Goal: Information Seeking & Learning: Understand process/instructions

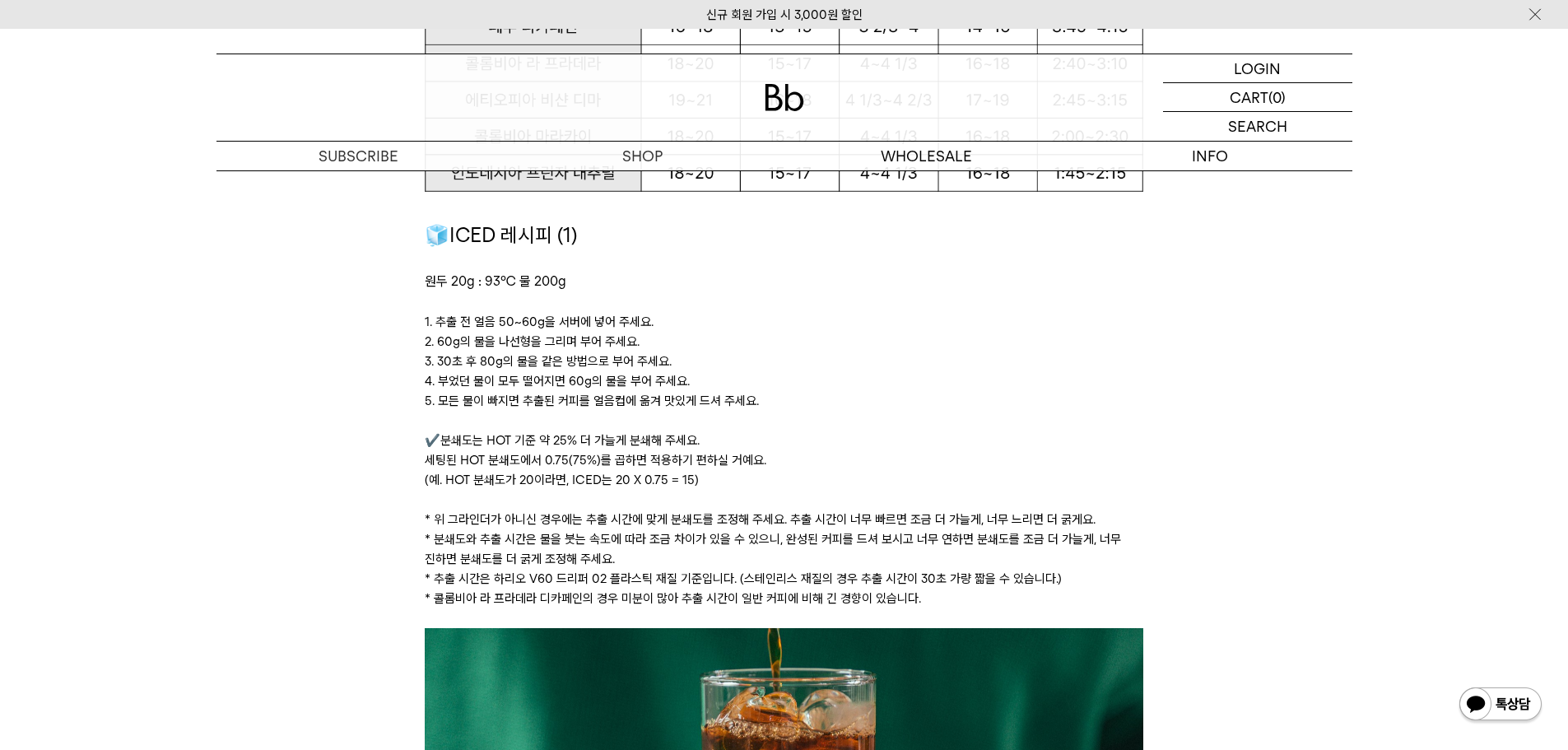
scroll to position [2305, 0]
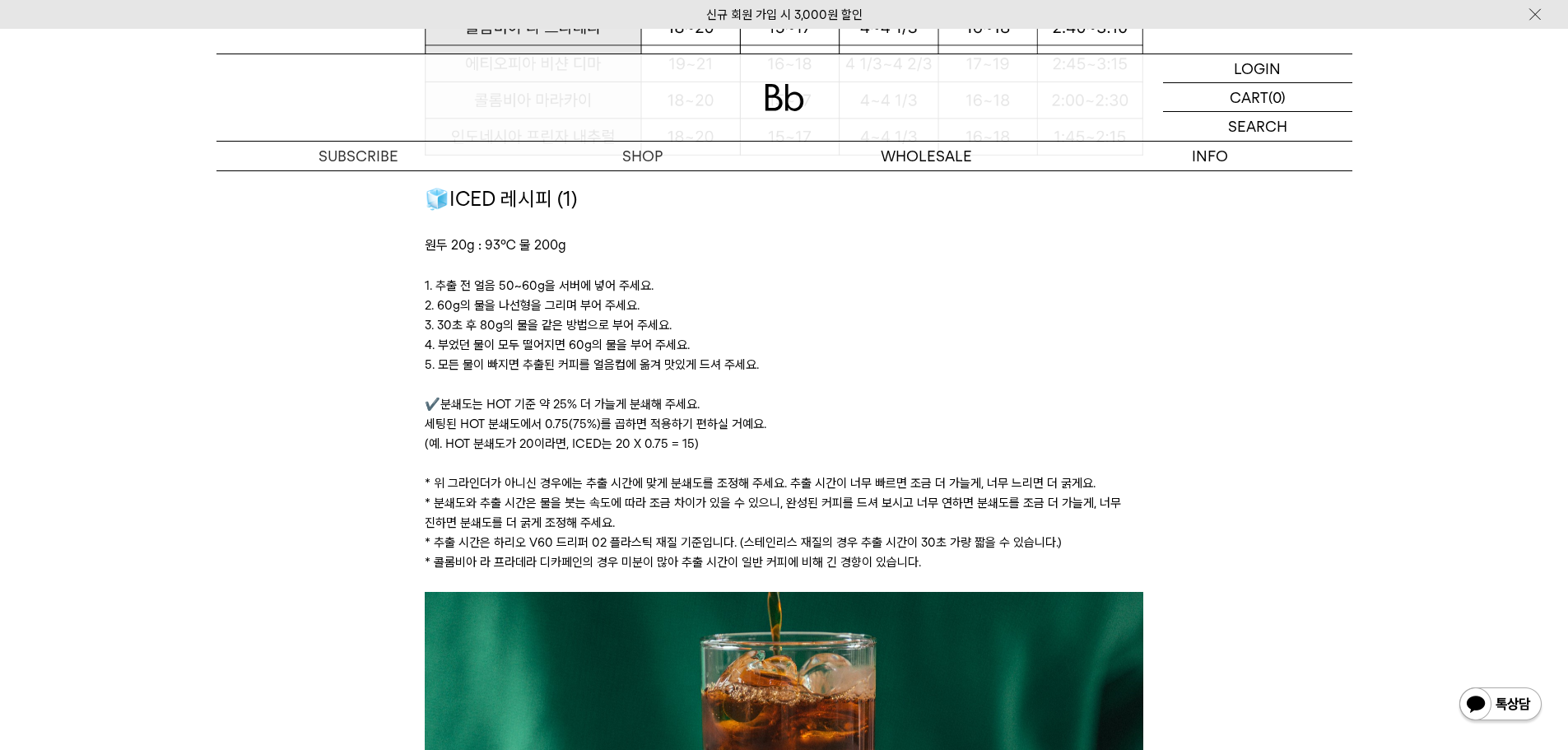
click at [440, 293] on p "1. 추출 전 얼음 50~60g을 서버에 넣어 주세요." at bounding box center [784, 285] width 718 height 20
drag, startPoint x: 456, startPoint y: 304, endPoint x: 485, endPoint y: 322, distance: 34.1
click at [485, 322] on div "🧊ICED 레시피 (1) 원두 20g : 93℃ 물 200g ﻿ 1. 추출 전 얼음 50~60g을 서버에 넣어 주세요. 2. 60g의 물을 나…" at bounding box center [784, 388] width 718 height 408
click at [517, 344] on p "4. 부었던 물이 모두 떨어지면 60g의 물을 부어 주세요." at bounding box center [784, 345] width 718 height 20
drag, startPoint x: 429, startPoint y: 320, endPoint x: 606, endPoint y: 345, distance: 178.8
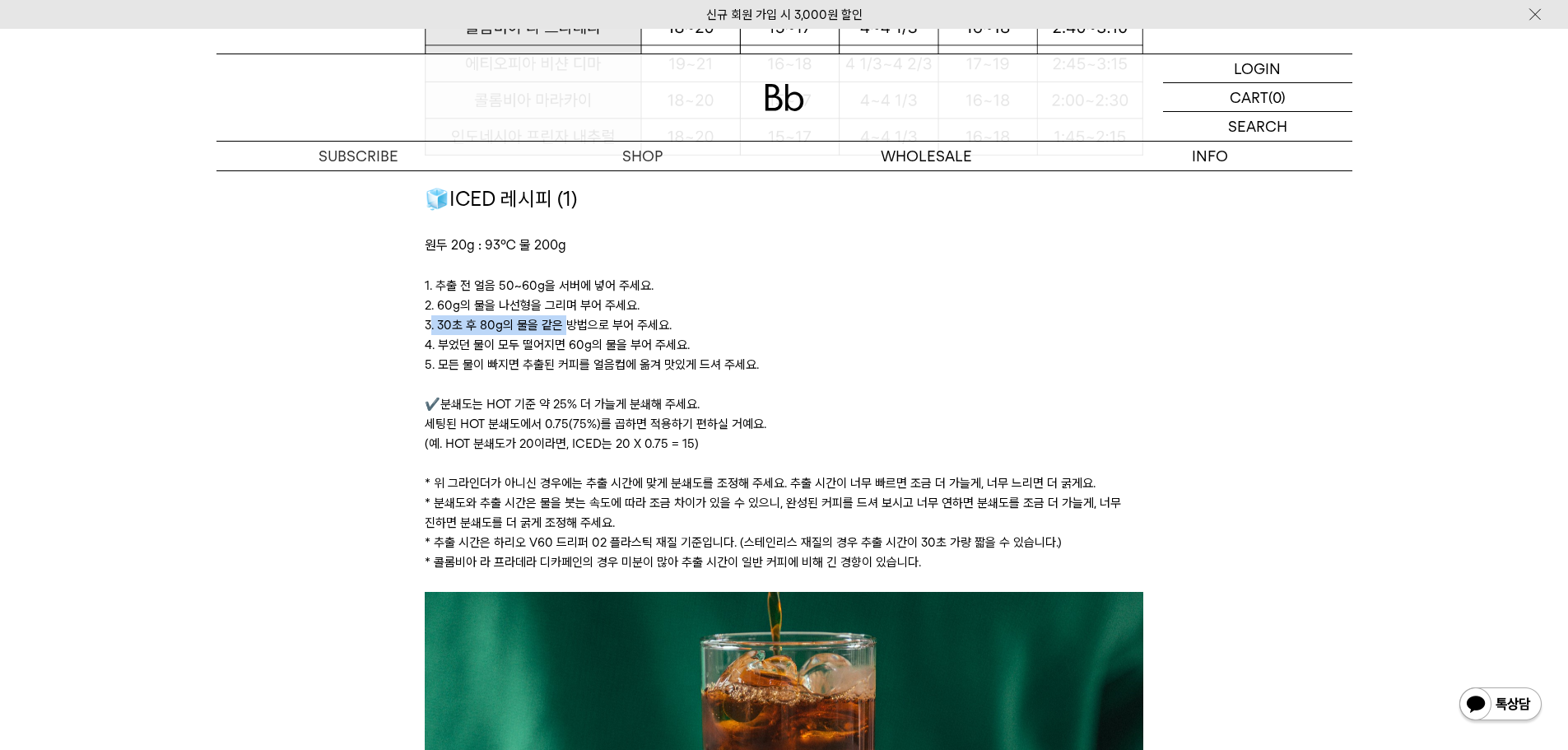
click at [602, 334] on div "🧊ICED 레시피 (1) 원두 20g : 93℃ 물 200g ﻿ 1. 추출 전 얼음 50~60g을 서버에 넣어 주세요. 2. 60g의 물을 나…" at bounding box center [784, 388] width 718 height 408
click at [621, 379] on p at bounding box center [784, 384] width 718 height 20
drag, startPoint x: 440, startPoint y: 345, endPoint x: 557, endPoint y: 353, distance: 117.3
click at [550, 350] on p "4. 부었던 물이 모두 떨어지면 60g의 물을 부어 주세요." at bounding box center [784, 345] width 718 height 20
click at [574, 383] on p at bounding box center [784, 384] width 718 height 20
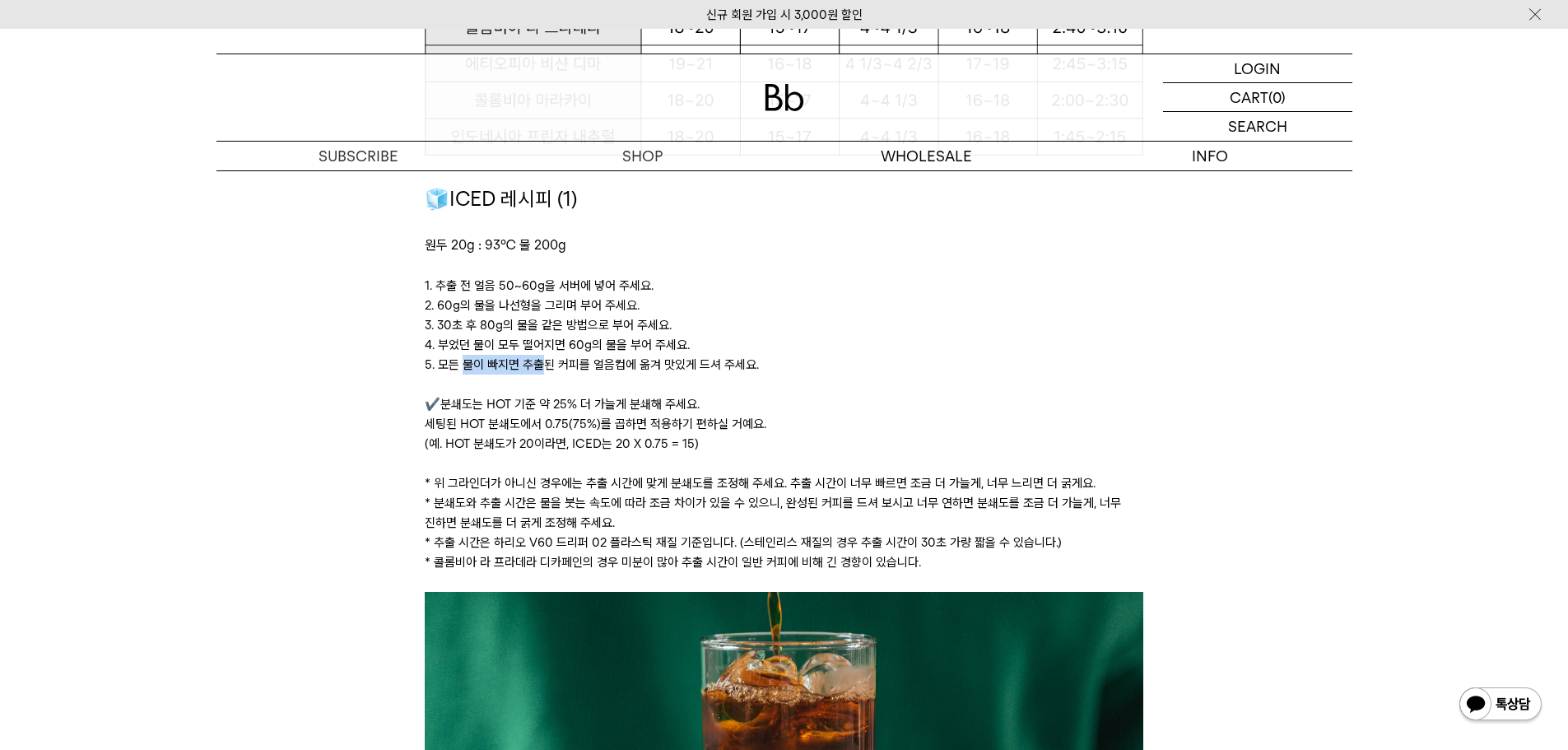
drag, startPoint x: 462, startPoint y: 359, endPoint x: 599, endPoint y: 378, distance: 138.3
click at [579, 376] on div "🧊ICED 레시피 (1) 원두 20g : 93℃ 물 200g ﻿ 1. 추출 전 얼음 50~60g을 서버에 넣어 주세요. 2. 60g의 물을 나…" at bounding box center [784, 388] width 718 height 408
click at [606, 378] on p at bounding box center [784, 384] width 718 height 20
drag, startPoint x: 470, startPoint y: 346, endPoint x: 577, endPoint y: 375, distance: 110.9
click at [570, 363] on div "🧊ICED 레시피 (1) 원두 20g : 93℃ 물 200g ﻿ 1. 추출 전 얼음 50~60g을 서버에 넣어 주세요. 2. 60g의 물을 나…" at bounding box center [784, 388] width 718 height 408
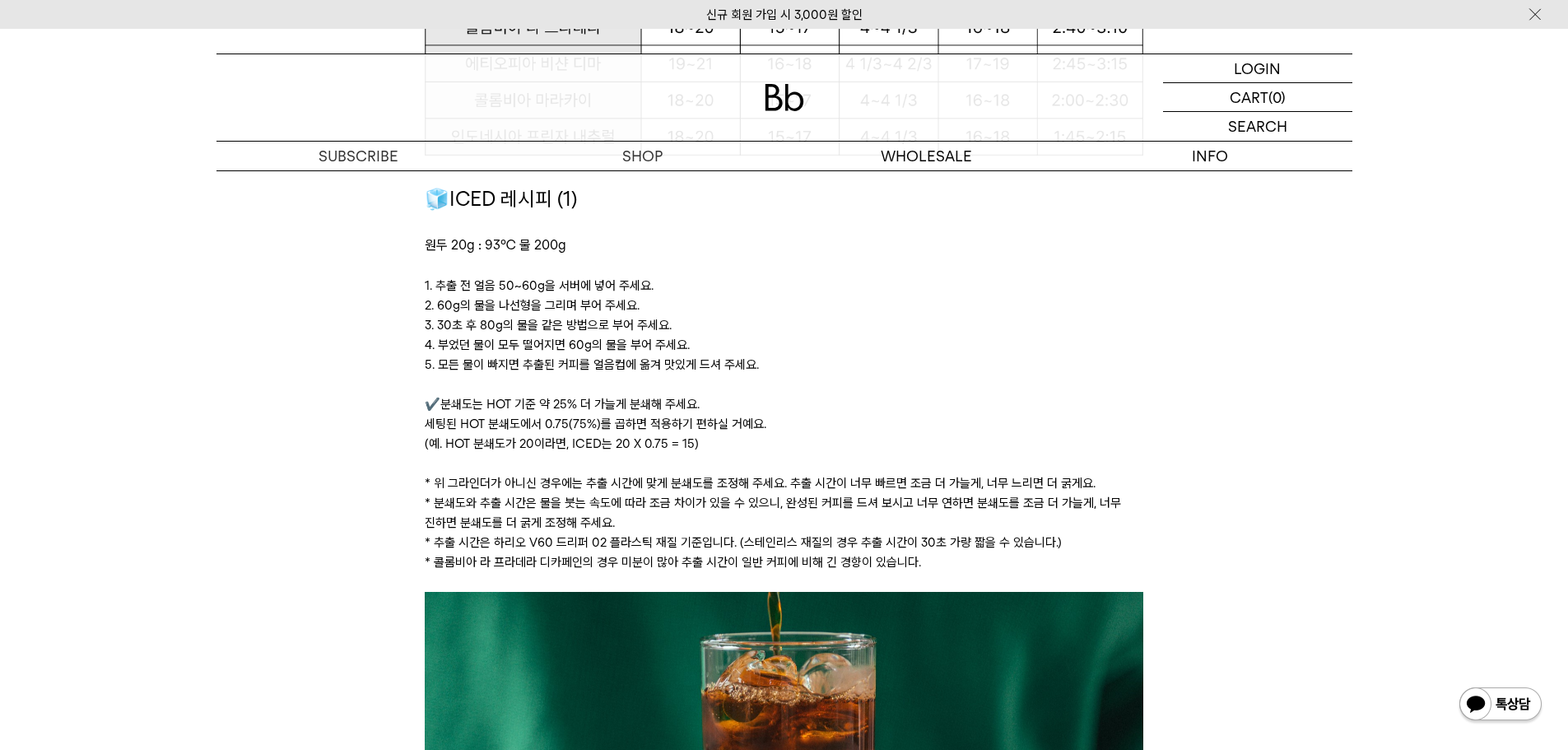
click at [578, 382] on p at bounding box center [784, 384] width 718 height 20
drag, startPoint x: 443, startPoint y: 365, endPoint x: 502, endPoint y: 375, distance: 59.8
click at [502, 375] on div "🧊ICED 레시피 (1) 원두 20g : 93℃ 물 200g ﻿ 1. 추출 전 얼음 50~60g을 서버에 넣어 주세요. 2. 60g의 물을 나…" at bounding box center [784, 388] width 718 height 408
click at [529, 386] on p at bounding box center [784, 384] width 718 height 20
drag, startPoint x: 532, startPoint y: 307, endPoint x: 639, endPoint y: 327, distance: 108.9
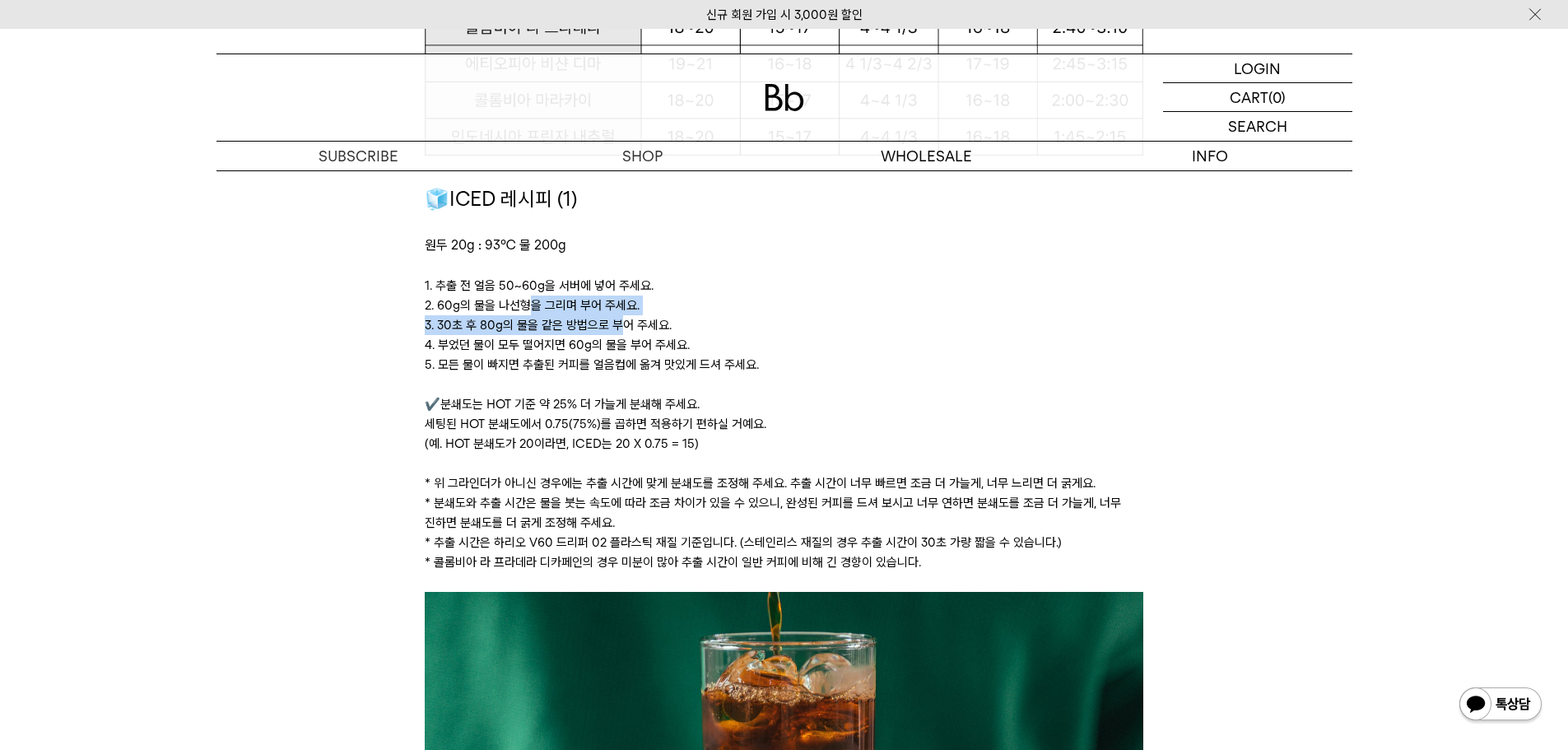
click at [635, 322] on div "🧊ICED 레시피 (1) 원두 20g : 93℃ 물 200g ﻿ 1. 추출 전 얼음 50~60g을 서버에 넣어 주세요. 2. 60g의 물을 나…" at bounding box center [784, 388] width 718 height 408
click at [628, 355] on p "5. 모든 물이 빠지면 추출된 커피를 얼음컵에 옮겨 맛있게 드셔 주세요." at bounding box center [784, 364] width 718 height 20
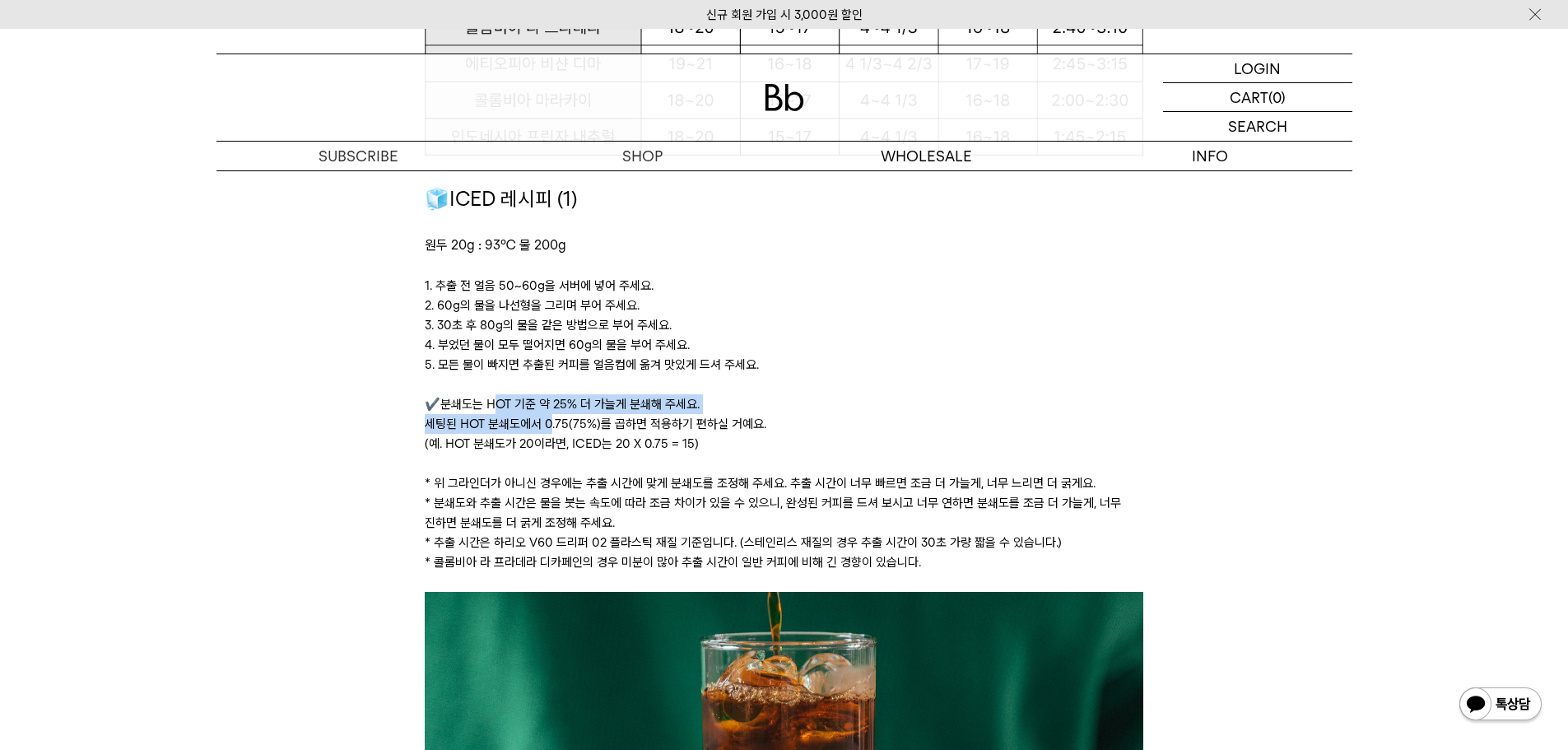
drag, startPoint x: 505, startPoint y: 393, endPoint x: 566, endPoint y: 428, distance: 70.3
click at [566, 425] on p "✔️분쇄도는 HOT 기준 약 25% 더 가늘게 분쇄해 주세요. 세팅된 HOT 분쇄도에서 0.75(75%)를 곱하면 적용하기 편하실 거예요. (…" at bounding box center [784, 424] width 718 height 60
click at [566, 437] on p "✔️분쇄도는 HOT 기준 약 25% 더 가늘게 분쇄해 주세요. 세팅된 HOT 분쇄도에서 0.75(75%)를 곱하면 적용하기 편하실 거예요. (…" at bounding box center [784, 424] width 718 height 60
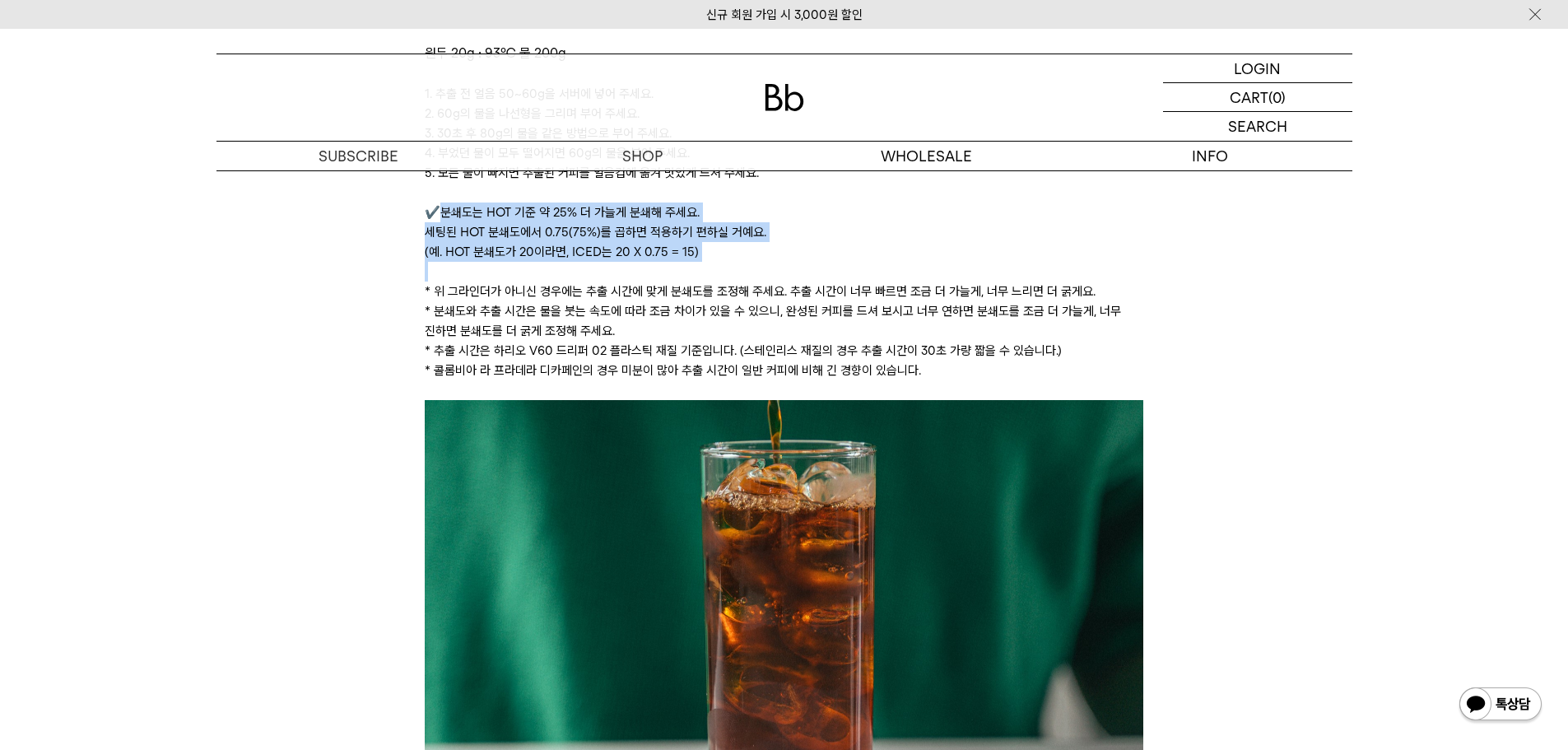
drag, startPoint x: 717, startPoint y: 270, endPoint x: 440, endPoint y: 211, distance: 283.2
click at [440, 211] on div "🧊ICED 레시피 (1) 원두 20g : 93℃ 물 200g ﻿ 1. 추출 전 얼음 50~60g을 서버에 넣어 주세요. 2. 60g의 물을 나…" at bounding box center [784, 196] width 718 height 408
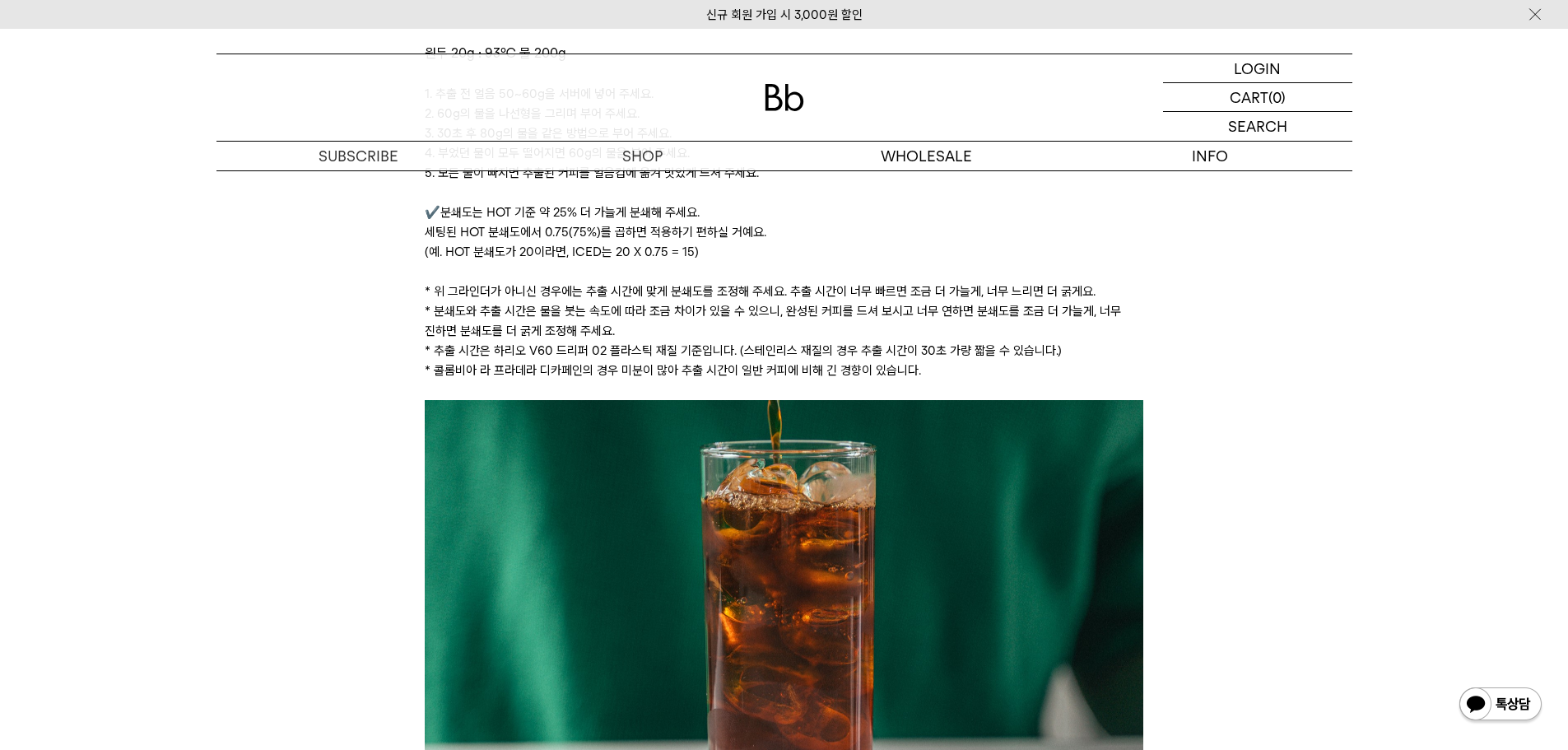
click at [533, 287] on p "* 위 그라인더가 아니신 경우에는 추출 시간에 맞게 분쇄도를 조정해 주세요. 추출 시간이 너무 빠르면 조금 더 가늘게, 너무 느리면 더 굵게요." at bounding box center [784, 291] width 718 height 20
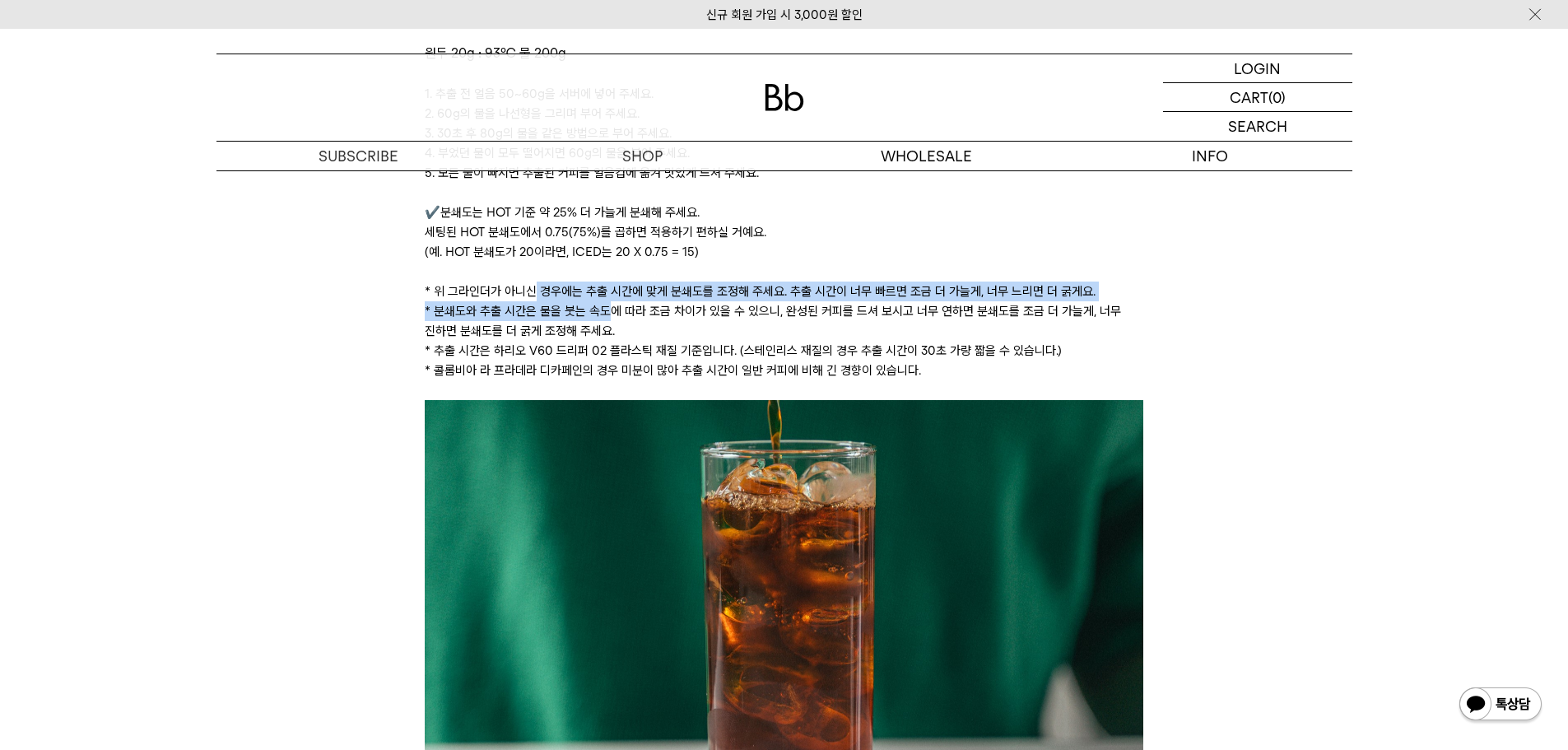
drag, startPoint x: 535, startPoint y: 292, endPoint x: 620, endPoint y: 304, distance: 85.8
click at [620, 304] on div "🧊ICED 레시피 (1) 원두 20g : 93℃ 물 200g ﻿ 1. 추출 전 얼음 50~60g을 서버에 넣어 주세요. 2. 60g의 물을 나…" at bounding box center [784, 196] width 718 height 408
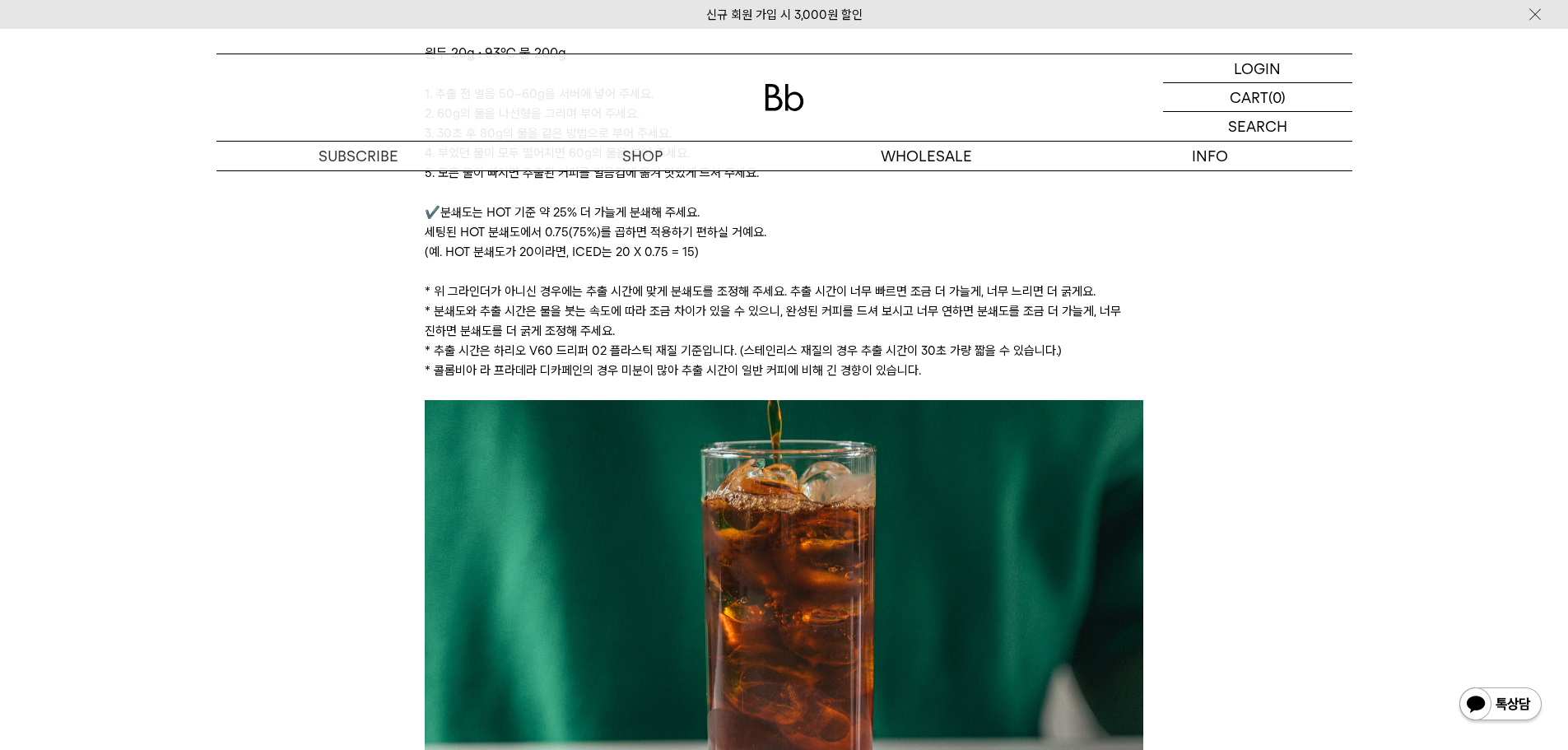
click at [570, 339] on p "* 분쇄도와 추출 시간은 물을 붓는 속도에 따라 조금 차이가 있을 수 있으니, 완성된 커피를 드셔 보시고 너무 연하면 분쇄도를 조금 더 가늘게…" at bounding box center [784, 320] width 718 height 39
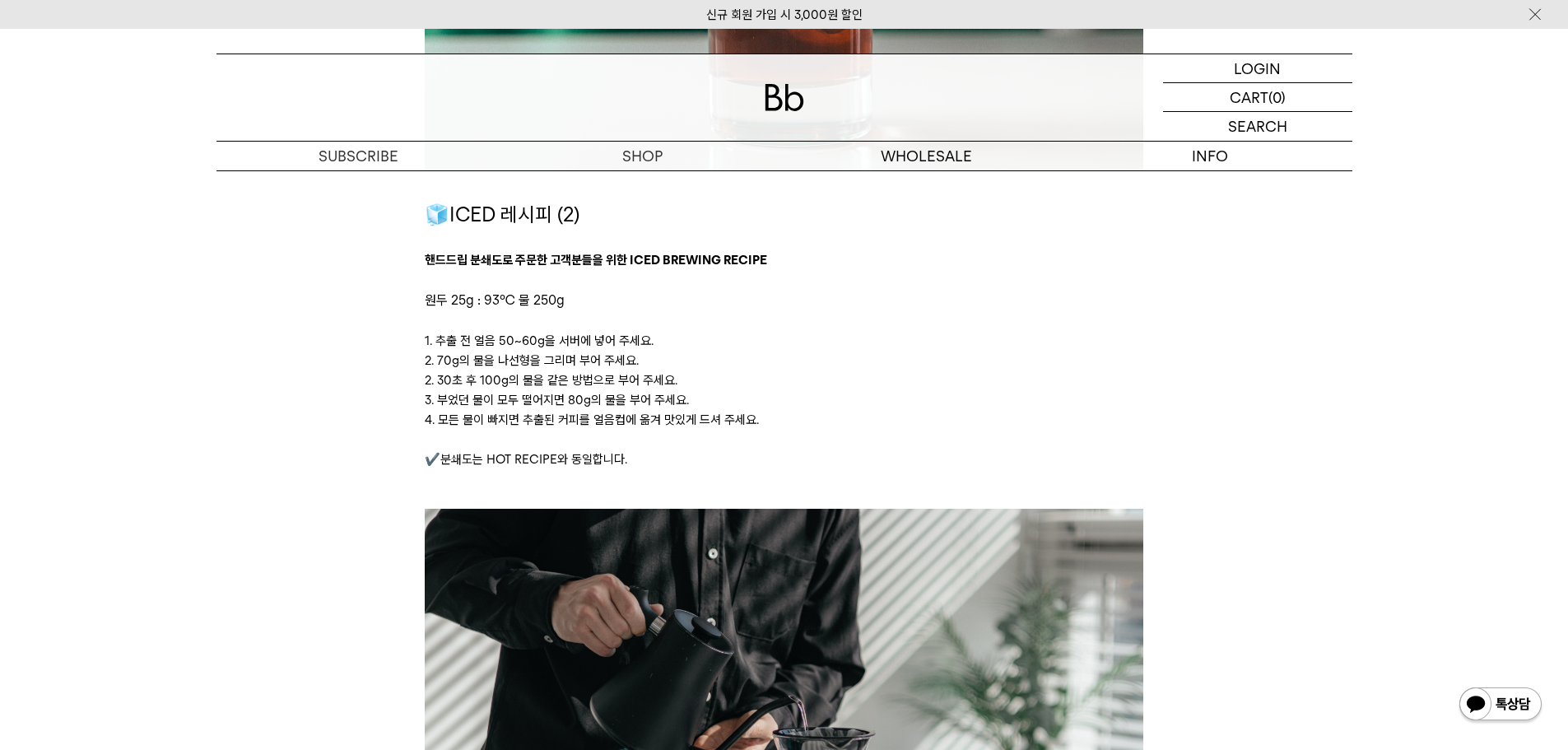
scroll to position [3266, 0]
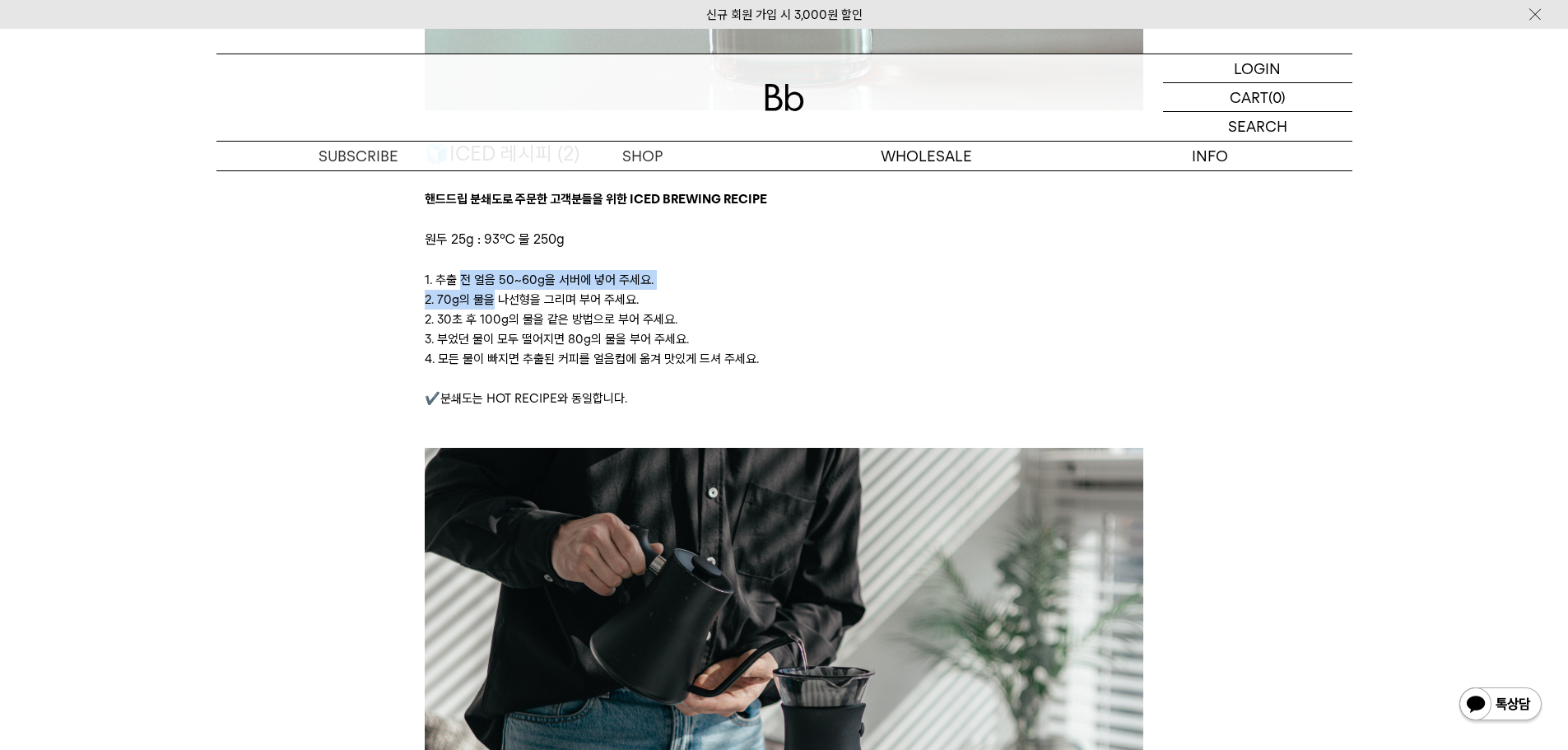
drag, startPoint x: 464, startPoint y: 288, endPoint x: 532, endPoint y: 329, distance: 79.4
click at [525, 326] on div "🧊ICED 레시피 (2) 핸드드립 분쇄도로 주문한 고객분들을 위한 ICED BREWING RECIPE 원두 25g : 93℃ 물 250g 1.…" at bounding box center [784, 293] width 718 height 309
click at [534, 331] on p "3. 부었던 물이 모두 떨어지면 80g의 물을 부어 주세요." at bounding box center [784, 338] width 718 height 20
drag, startPoint x: 649, startPoint y: 315, endPoint x: 609, endPoint y: 288, distance: 48.3
click at [592, 309] on p "2. 30초 후 100g의 물을 같은 방법으로 부어 주세요." at bounding box center [784, 319] width 718 height 20
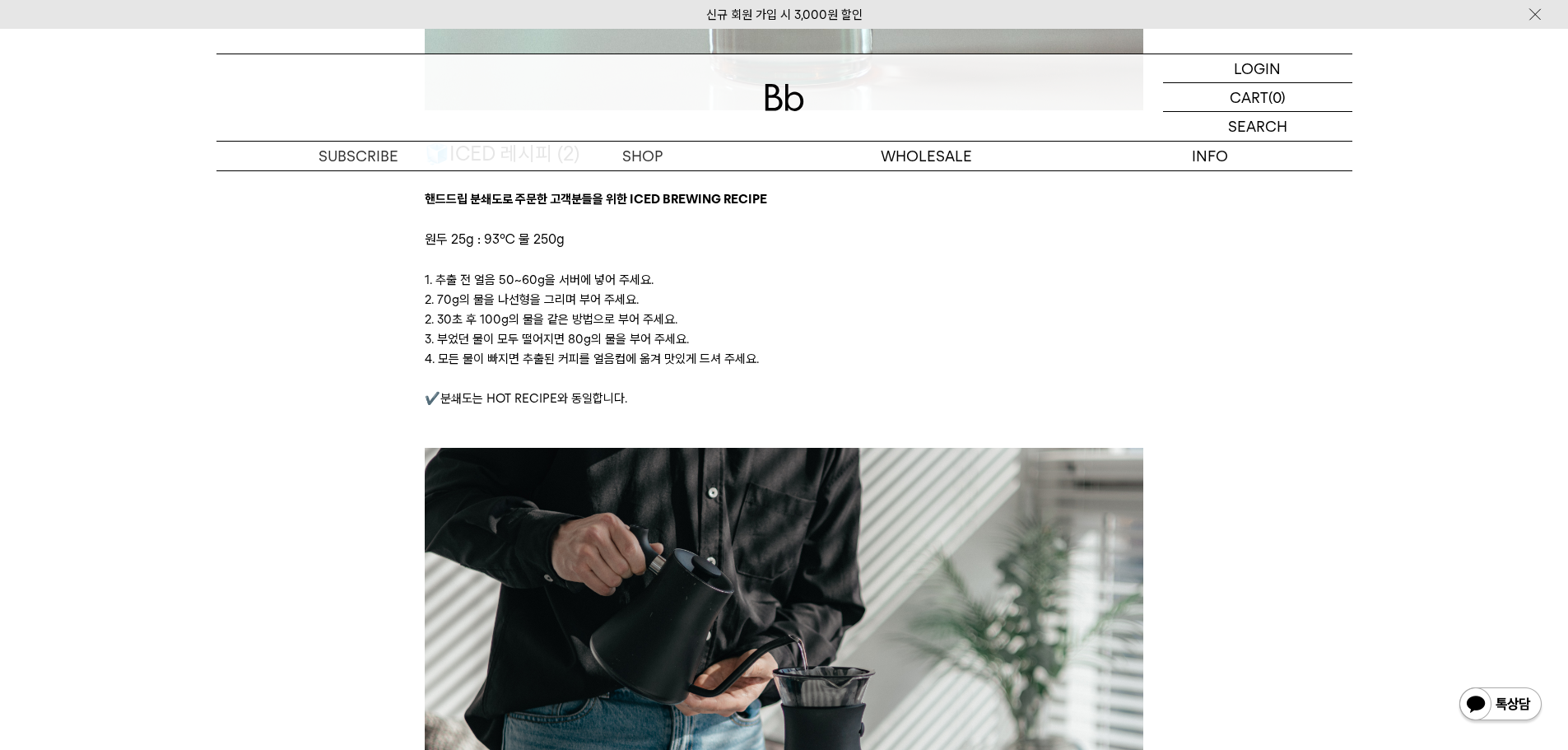
click at [718, 293] on p "2. 70g의 물을 나선형을 그리며 부어 주세요." at bounding box center [784, 299] width 718 height 20
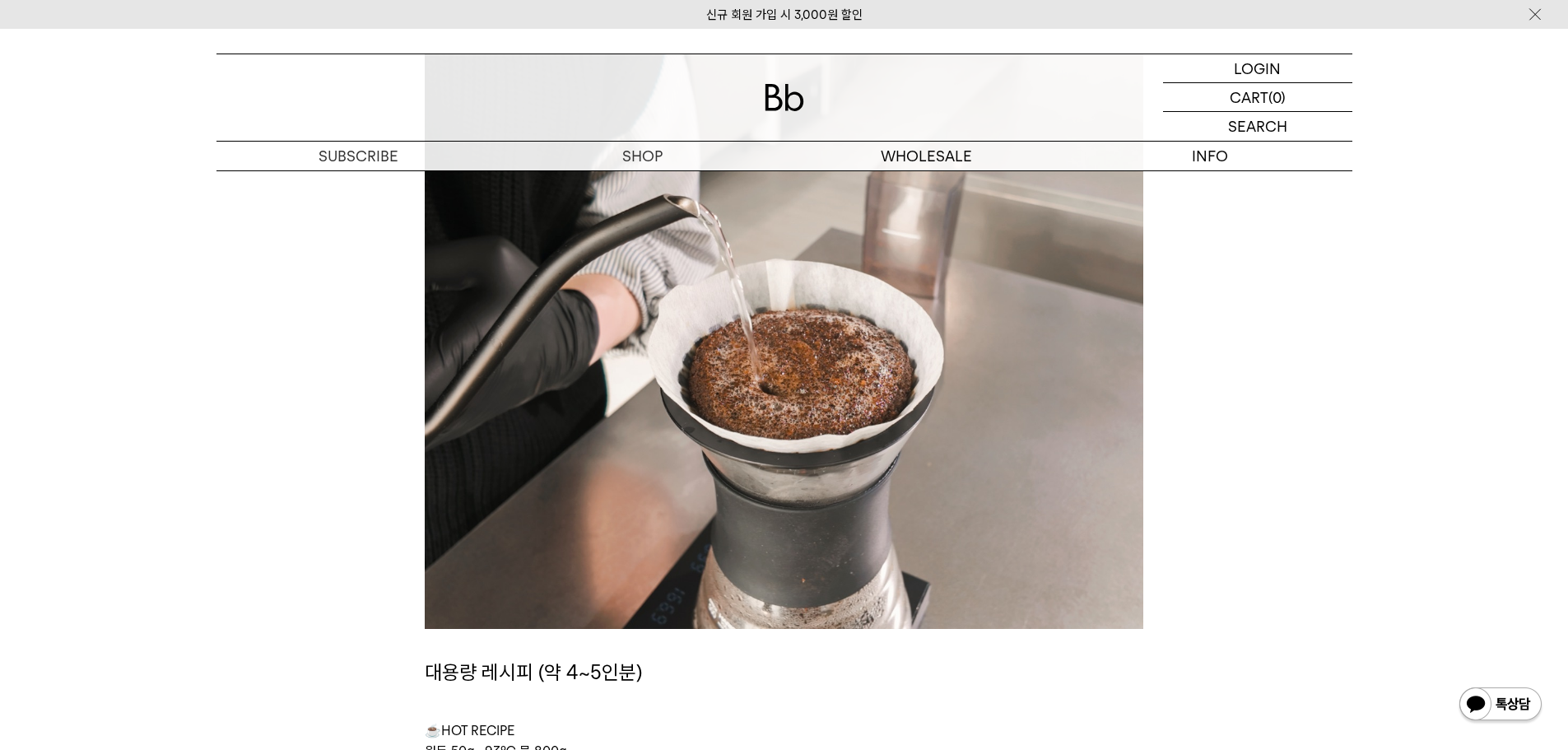
scroll to position [5517, 0]
